Goal: Task Accomplishment & Management: Manage account settings

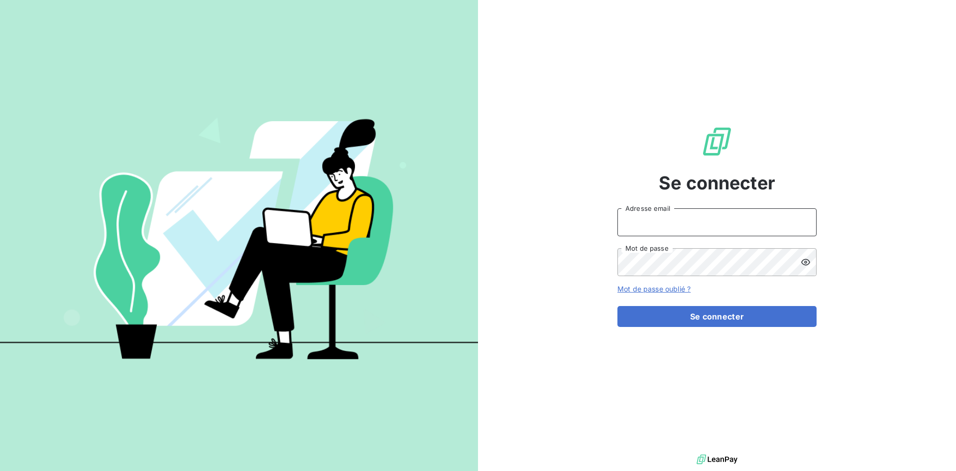
click at [635, 224] on input "Adresse email" at bounding box center [717, 222] width 199 height 28
type input "[EMAIL_ADDRESS][DOMAIN_NAME]"
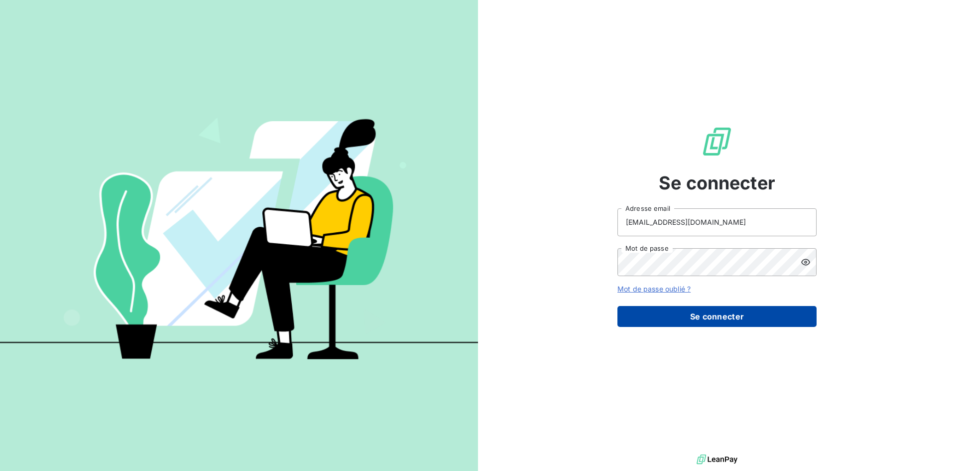
click at [696, 320] on button "Se connecter" at bounding box center [717, 316] width 199 height 21
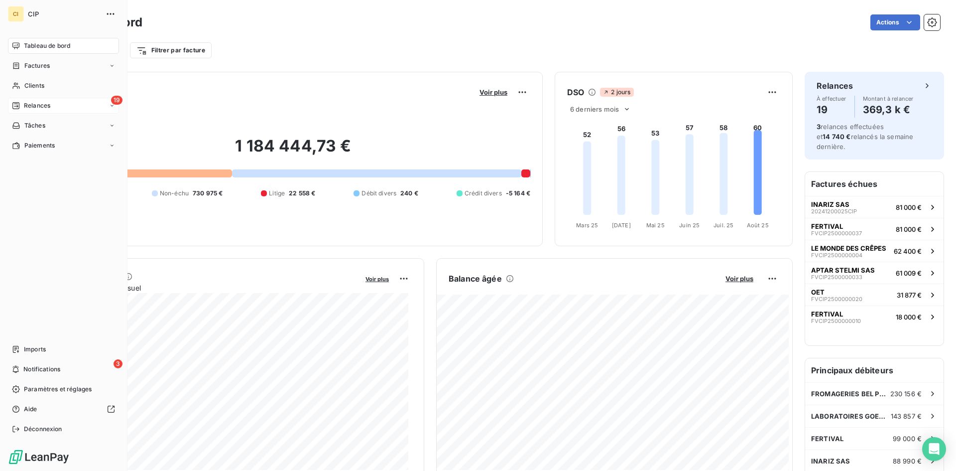
click at [30, 110] on div "19 Relances" at bounding box center [63, 106] width 111 height 16
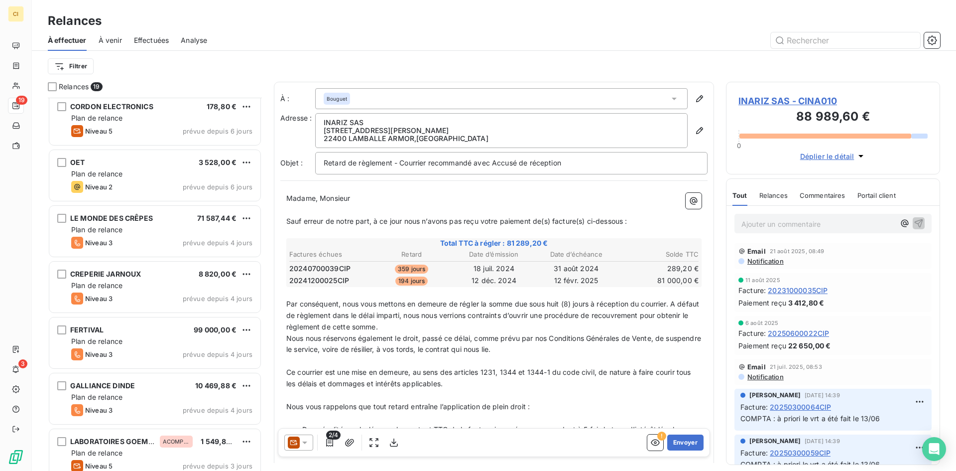
scroll to position [687, 0]
